Goal: Task Accomplishment & Management: Use online tool/utility

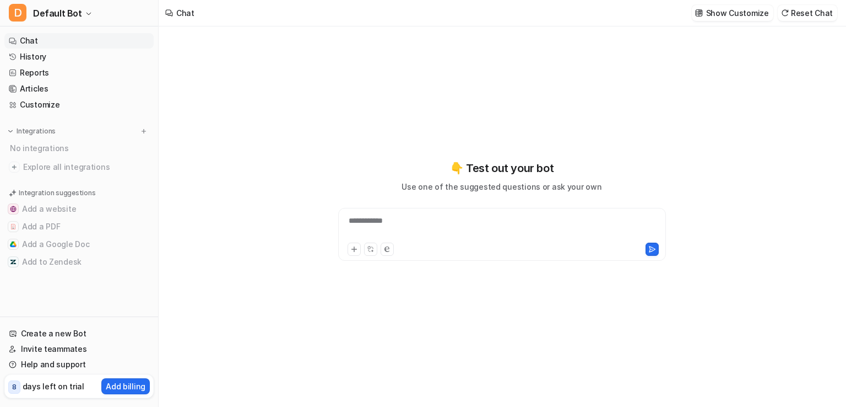
type textarea "**********"
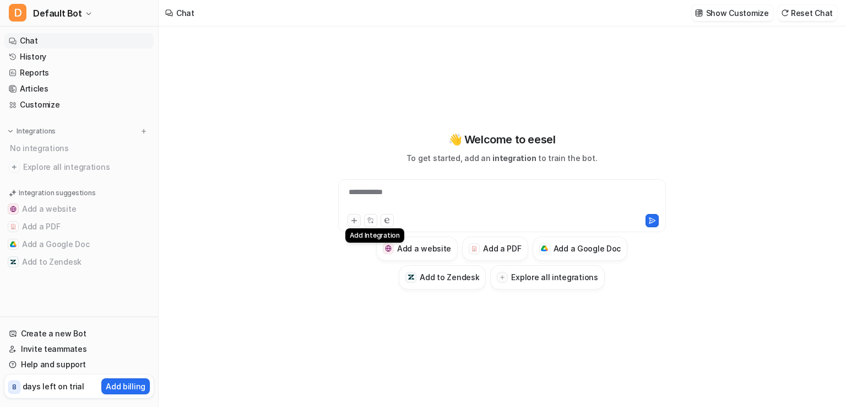
click at [353, 219] on icon at bounding box center [354, 221] width 8 height 8
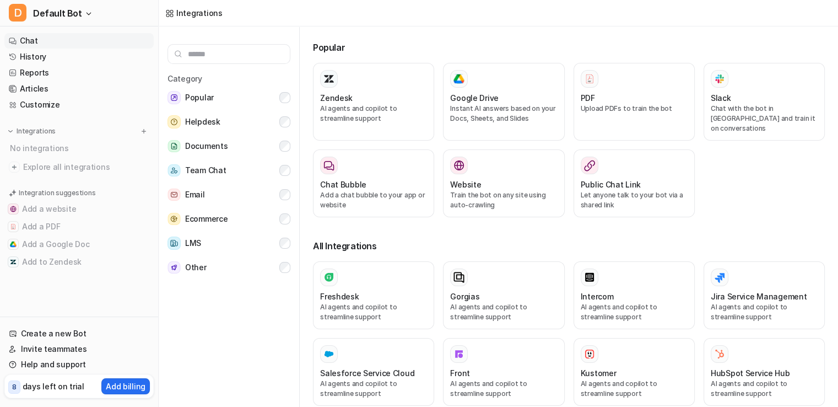
click at [32, 44] on link "Chat" at bounding box center [78, 40] width 149 height 15
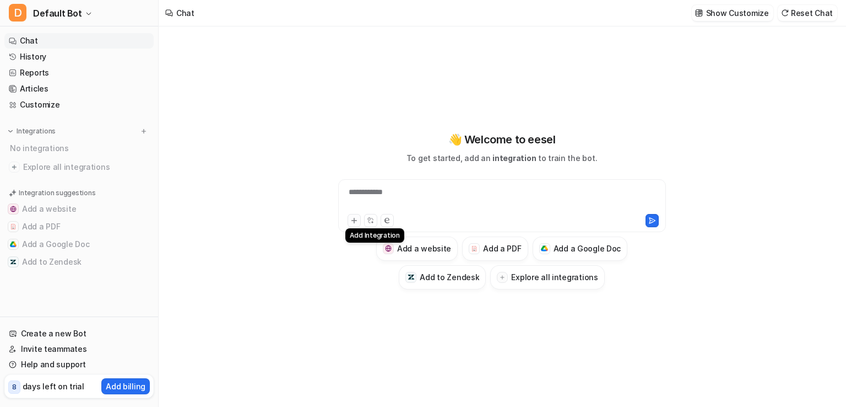
click at [350, 220] on icon at bounding box center [354, 221] width 8 height 8
click at [469, 199] on div at bounding box center [502, 198] width 322 height 25
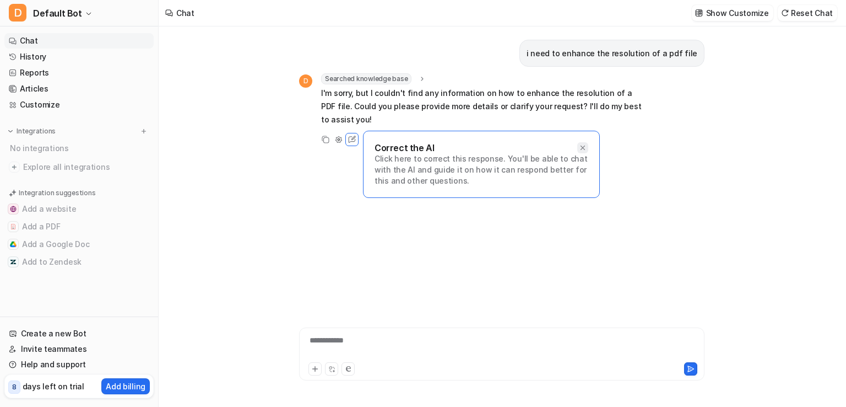
click at [582, 144] on icon at bounding box center [583, 148] width 8 height 8
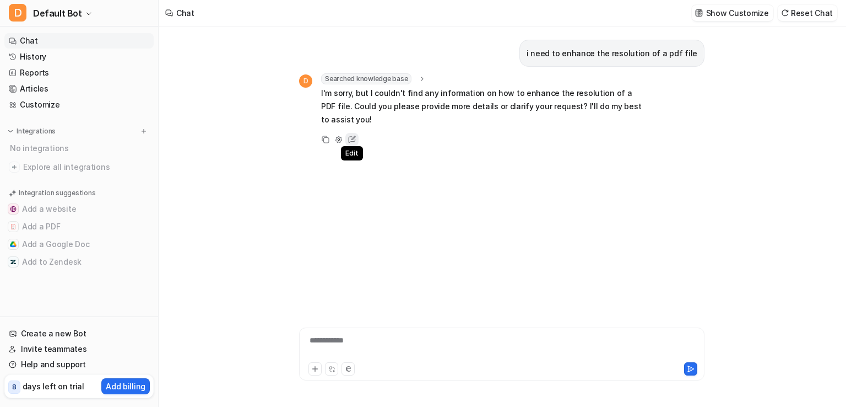
click at [350, 132] on icon at bounding box center [352, 139] width 14 height 14
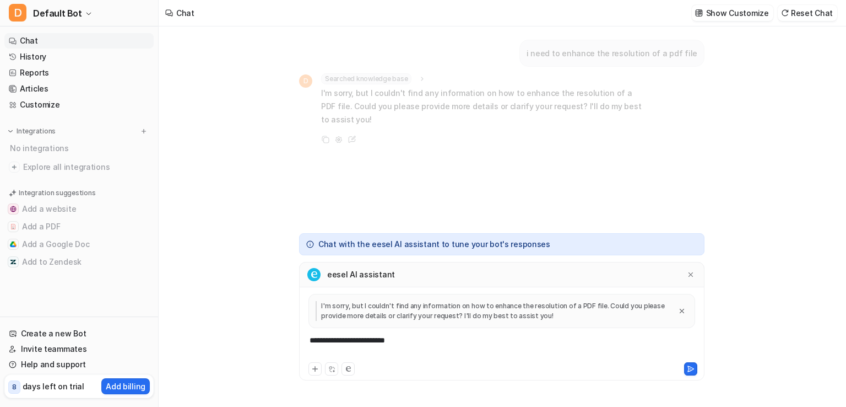
click at [292, 233] on div "**********" at bounding box center [501, 216] width 423 height 380
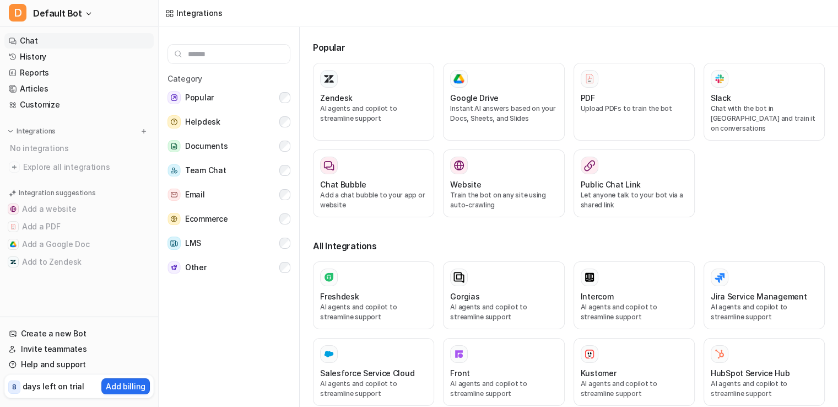
click at [33, 38] on link "Chat" at bounding box center [78, 40] width 149 height 15
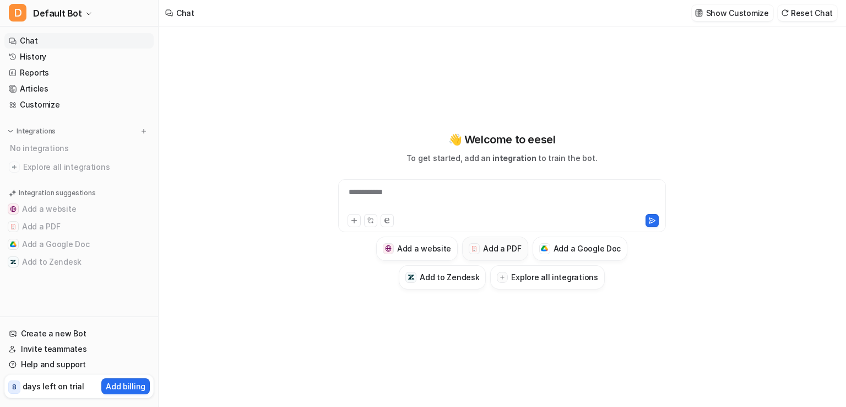
click at [507, 252] on h3 "Add a PDF" at bounding box center [502, 248] width 38 height 12
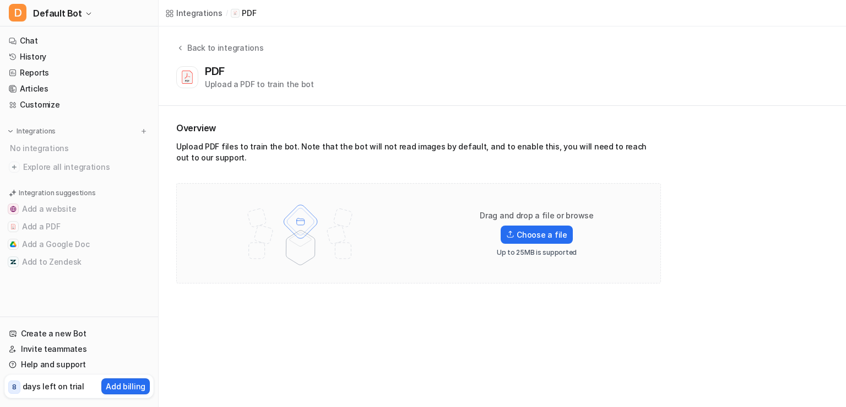
click at [506, 242] on div "Drag and drop a file or browse Choose a file Up to 25MB is supported" at bounding box center [537, 233] width 141 height 47
click at [537, 227] on label "Choose a file" at bounding box center [537, 234] width 72 height 18
click at [0, 0] on input "Choose a file" at bounding box center [0, 0] width 0 height 0
click at [249, 81] on div "Upload a PDF to train the bot" at bounding box center [259, 84] width 109 height 12
click at [224, 81] on div "Upload a PDF to train the bot" at bounding box center [259, 84] width 109 height 12
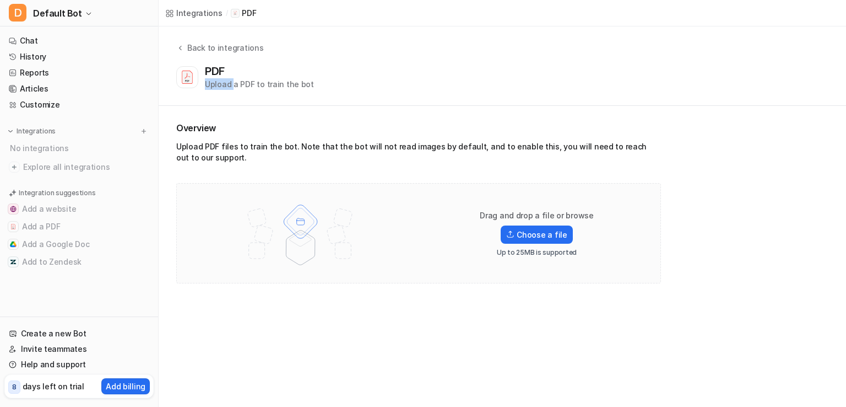
click at [224, 81] on div "Upload a PDF to train the bot" at bounding box center [259, 84] width 109 height 12
click at [195, 102] on div "Back to integrations PDF Upload a PDF to train the bot" at bounding box center [503, 65] width 688 height 79
click at [314, 211] on img at bounding box center [301, 233] width 144 height 77
click at [207, 163] on div "Upload PDF files to train the bot. Note that the bot will not read images by de…" at bounding box center [418, 154] width 485 height 26
click at [187, 70] on icon at bounding box center [187, 77] width 17 height 17
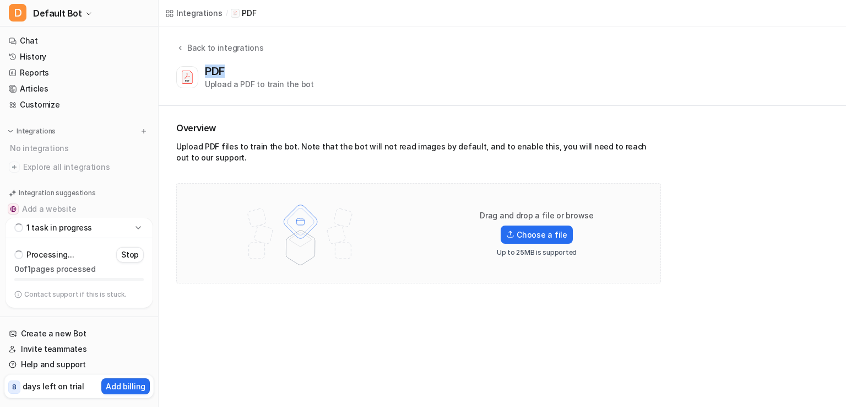
click at [187, 70] on icon at bounding box center [187, 77] width 17 height 17
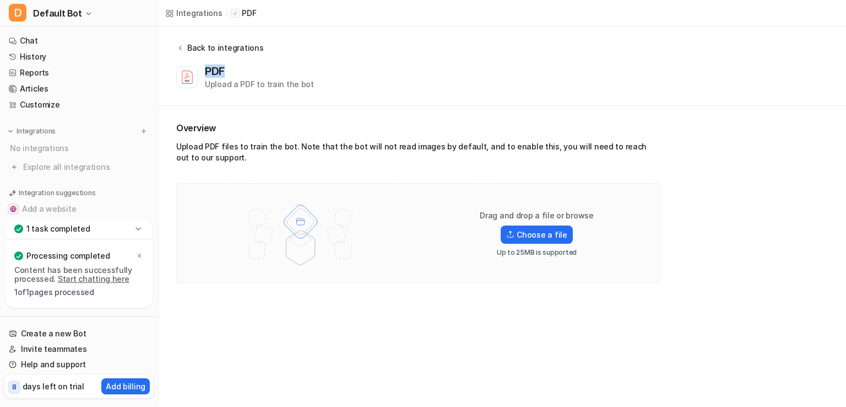
click at [183, 45] on icon at bounding box center [180, 48] width 8 height 8
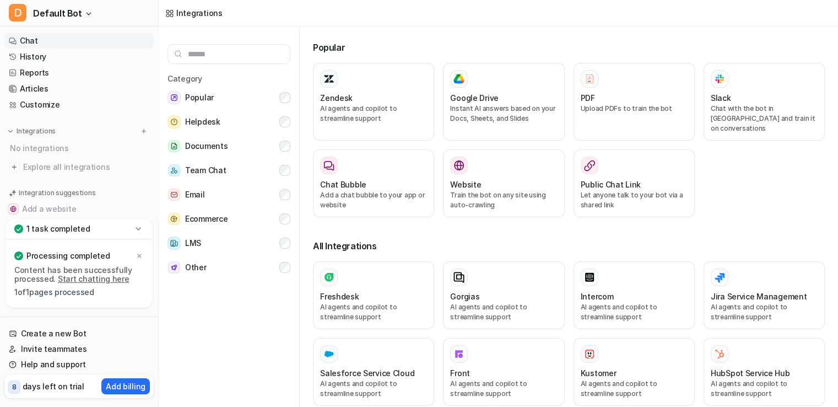
click at [21, 43] on link "Chat" at bounding box center [78, 40] width 149 height 15
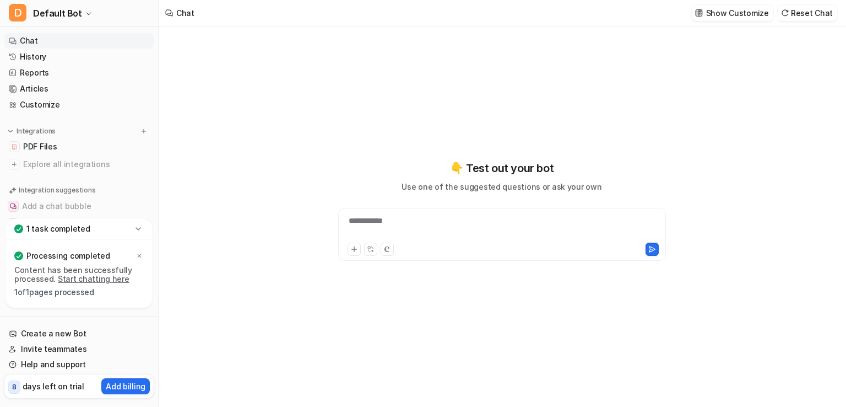
click at [415, 190] on p "Use one of the suggested questions or ask your own" at bounding box center [502, 187] width 200 height 12
click at [404, 222] on div at bounding box center [502, 227] width 322 height 25
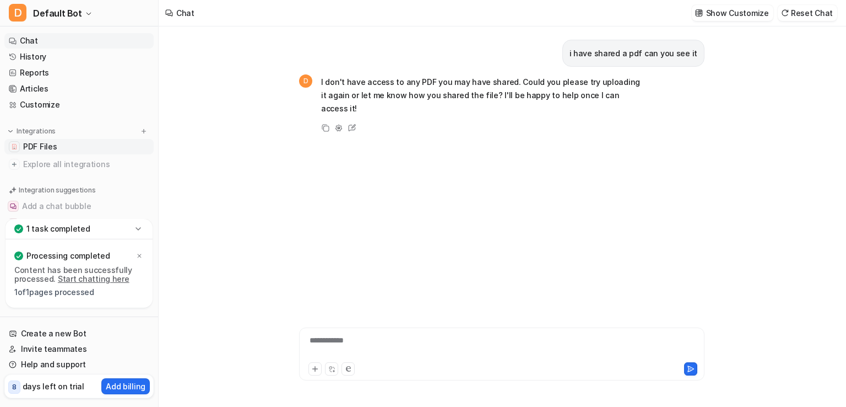
click at [26, 142] on span "PDF Files" at bounding box center [40, 146] width 34 height 11
